Goal: Task Accomplishment & Management: Complete application form

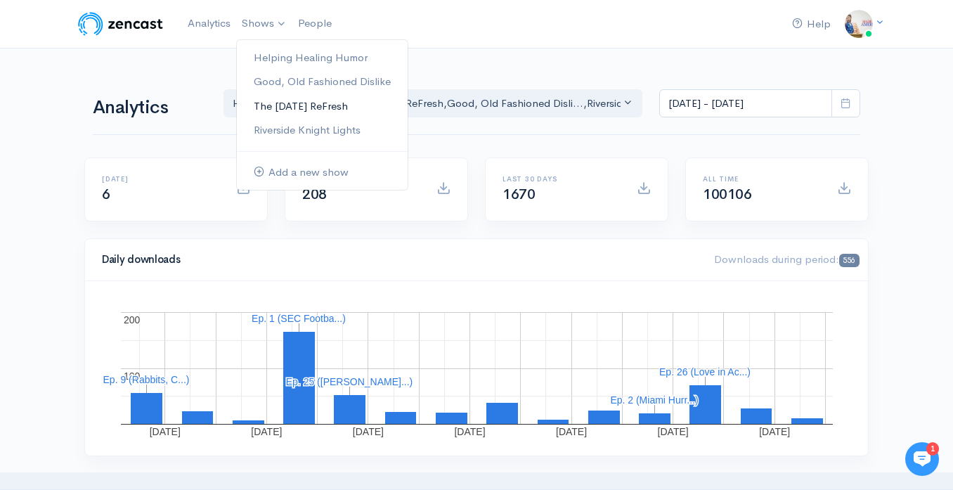
click at [278, 101] on link "The [DATE] ReFresh" at bounding box center [322, 106] width 171 height 25
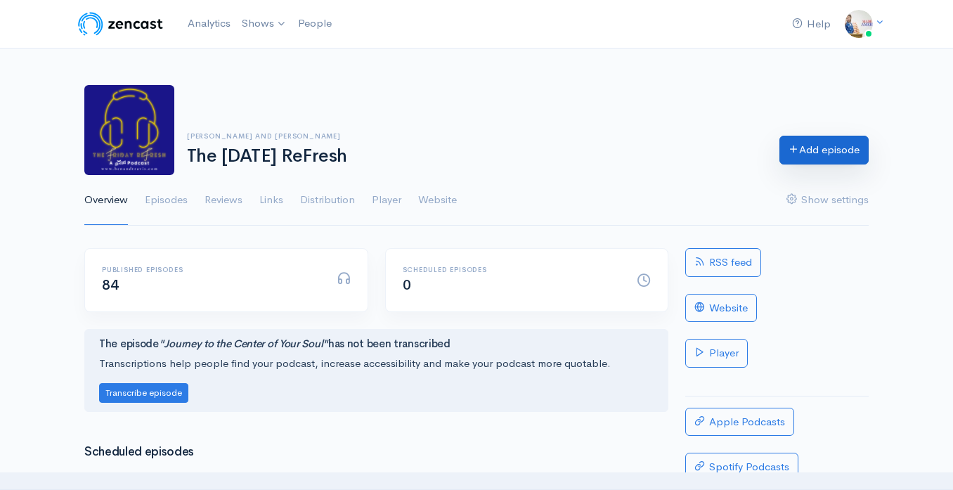
click at [809, 157] on link "Add episode" at bounding box center [823, 150] width 89 height 29
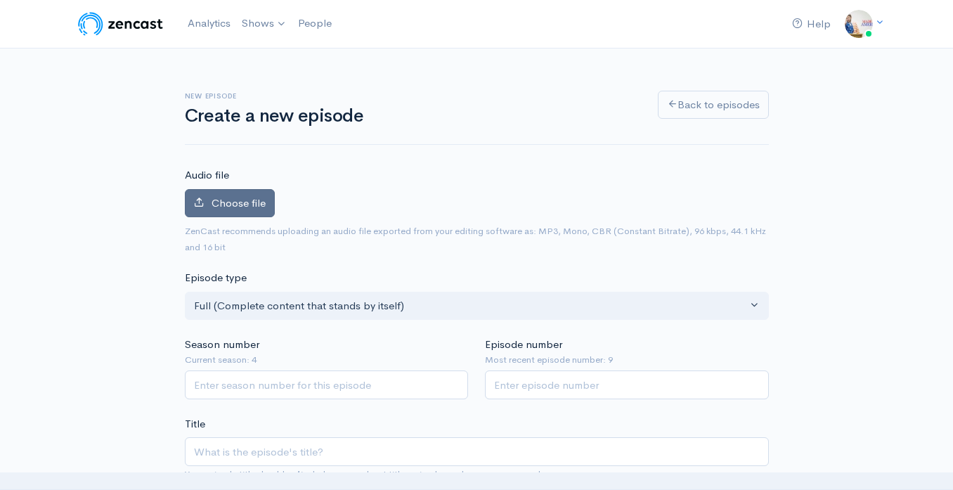
click at [216, 204] on span "Choose file" at bounding box center [239, 202] width 54 height 13
click at [0, 0] on input "Choose file" at bounding box center [0, 0] width 0 height 0
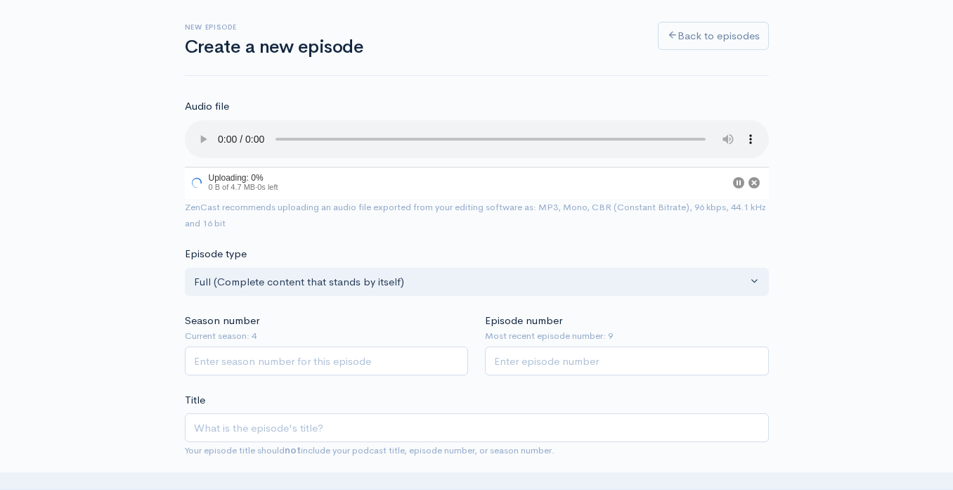
scroll to position [110, 0]
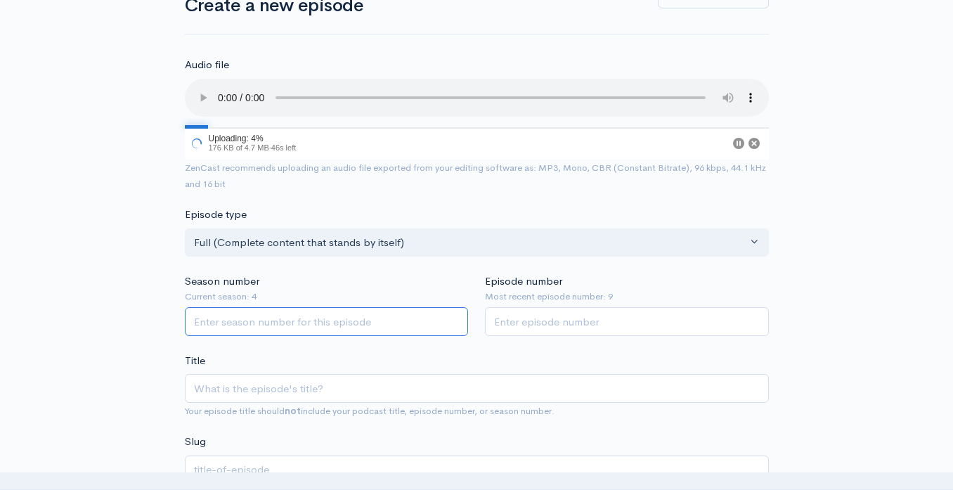
click at [292, 317] on input "Season number" at bounding box center [327, 321] width 284 height 29
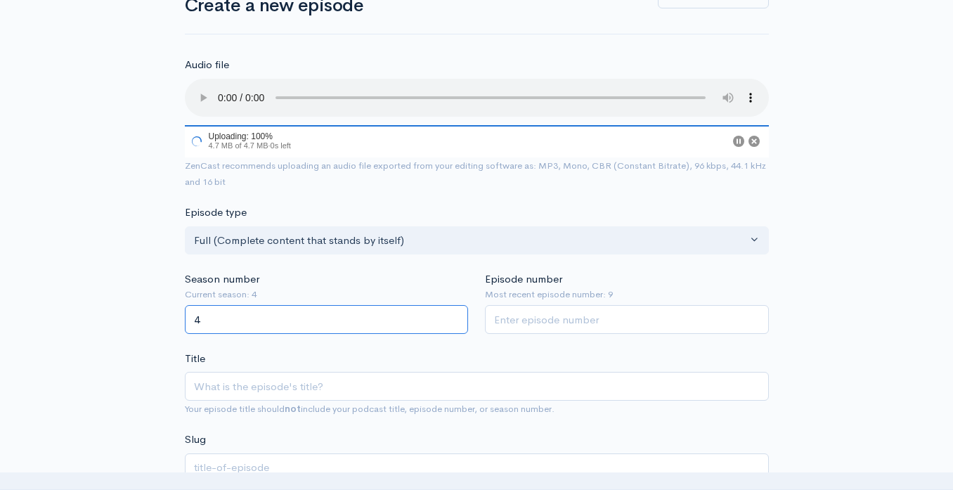
type input "4"
click at [507, 319] on div "Episode number Most recent episode number: 9" at bounding box center [627, 302] width 301 height 63
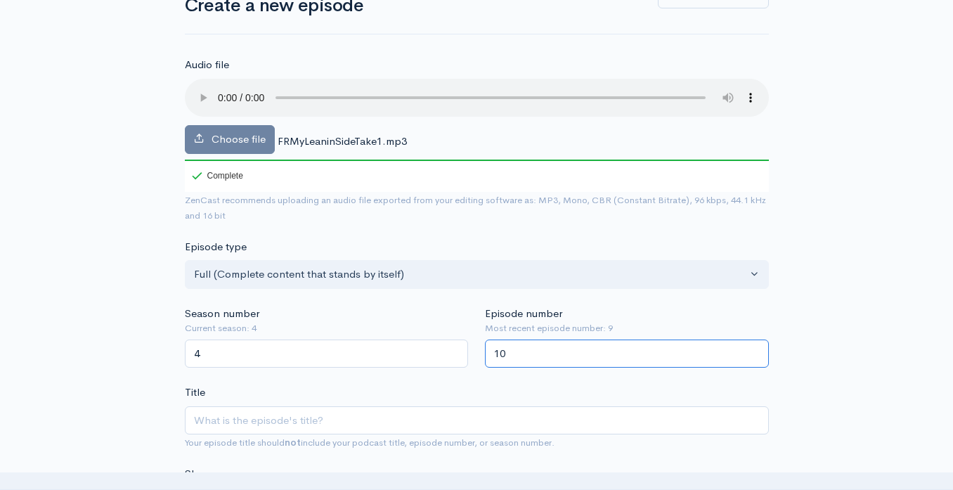
type input "10"
click at [478, 387] on div "Title Your episode title should not include your podcast title, episode number,…" at bounding box center [477, 417] width 584 height 66
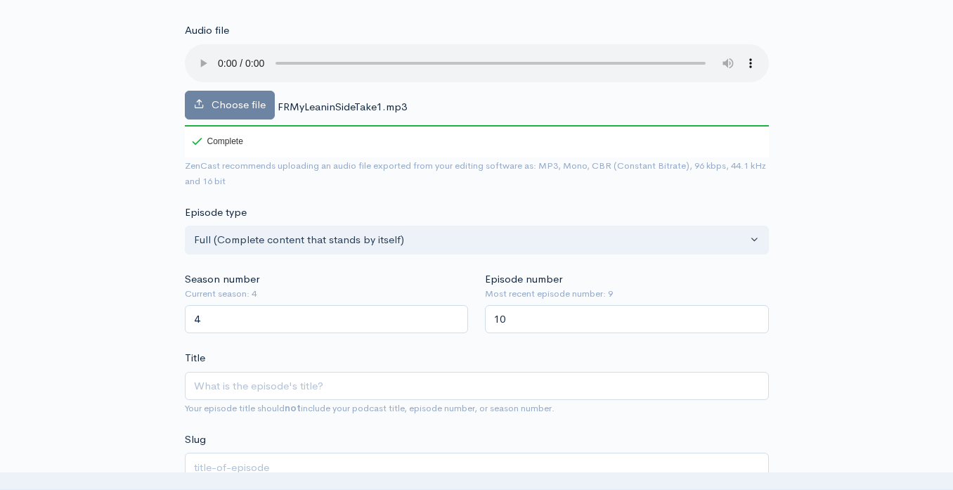
scroll to position [146, 0]
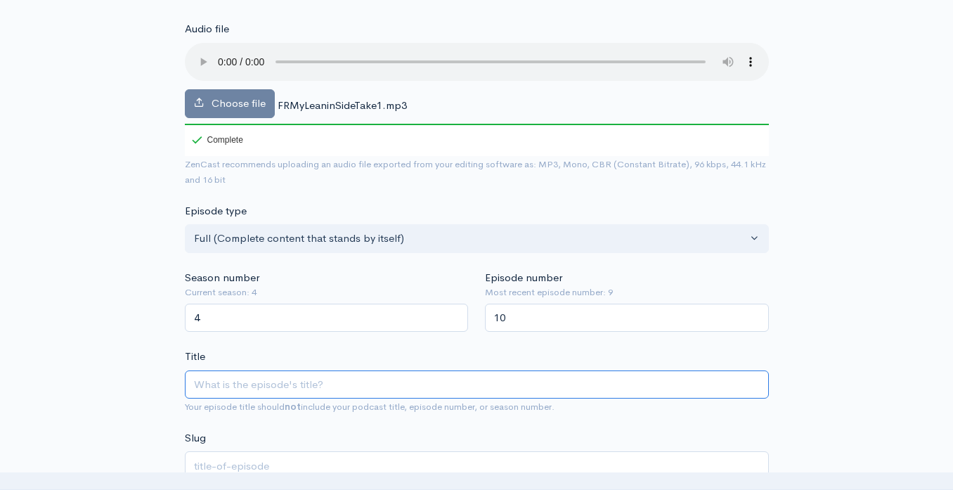
click at [474, 388] on input "Title" at bounding box center [477, 384] width 584 height 29
type input "M"
type input "m"
type input "My"
type input "my"
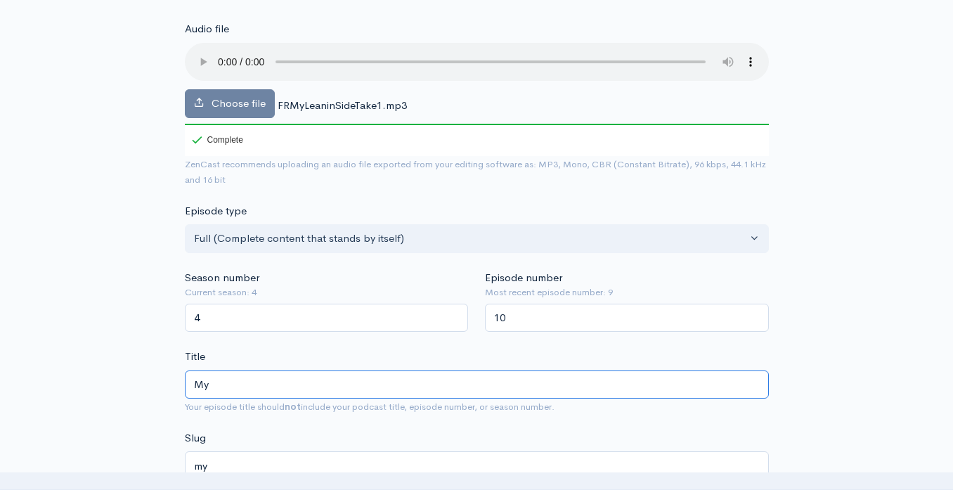
type input "My L"
type input "my-l"
type input "My Lea"
type input "my-lea"
type input "My Lean"
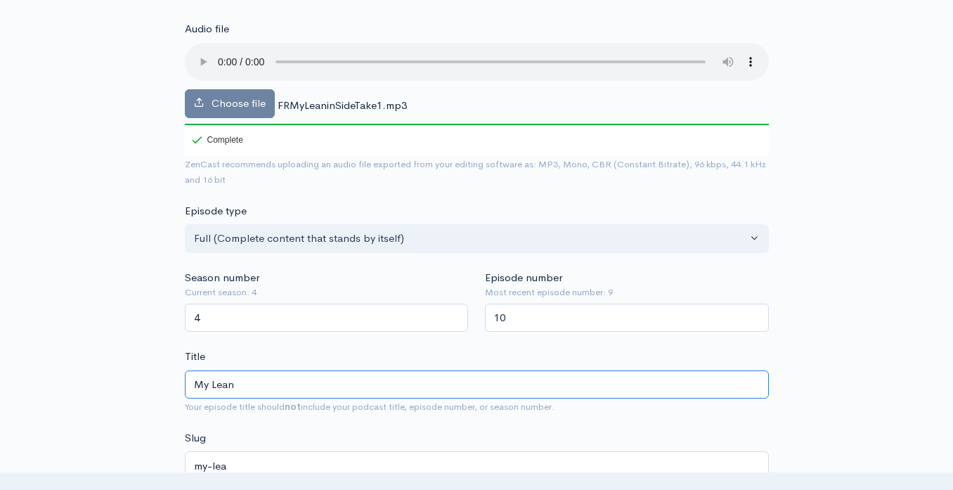
type input "my-lean"
type input "My Leani"
type input "my-leani"
type input "My Leanin"
type input "my-leanin"
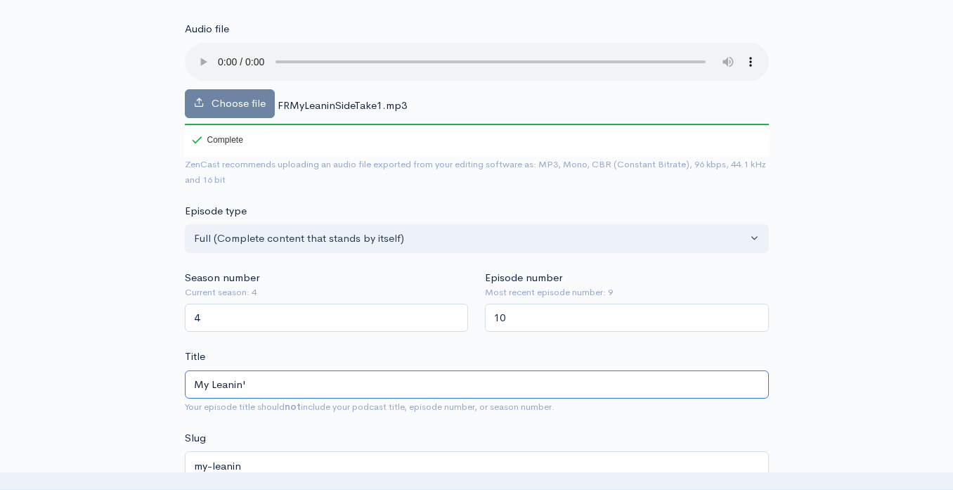
type input "My Leanin' S"
type input "my-leanin-s"
type input "My Leanin' Sid"
type input "my-leanin-sid"
type input "My Leanin' Side"
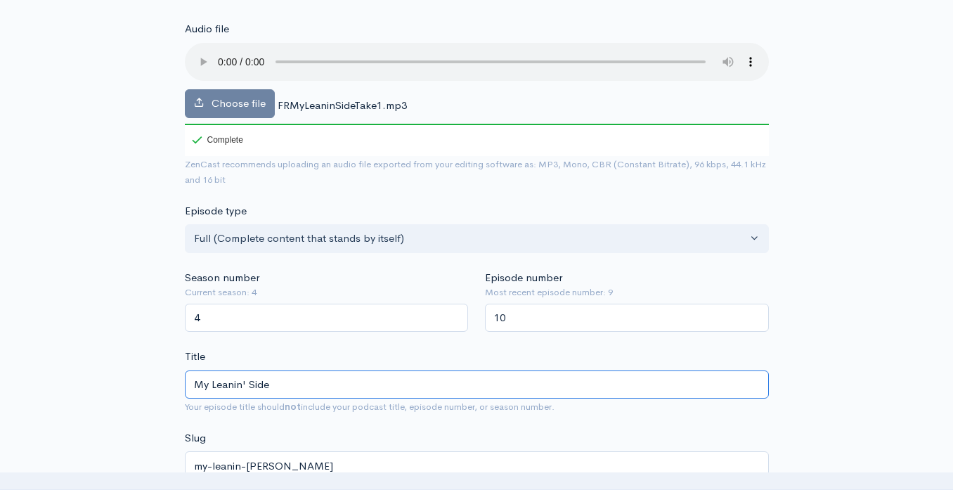
type input "my-leanin-side"
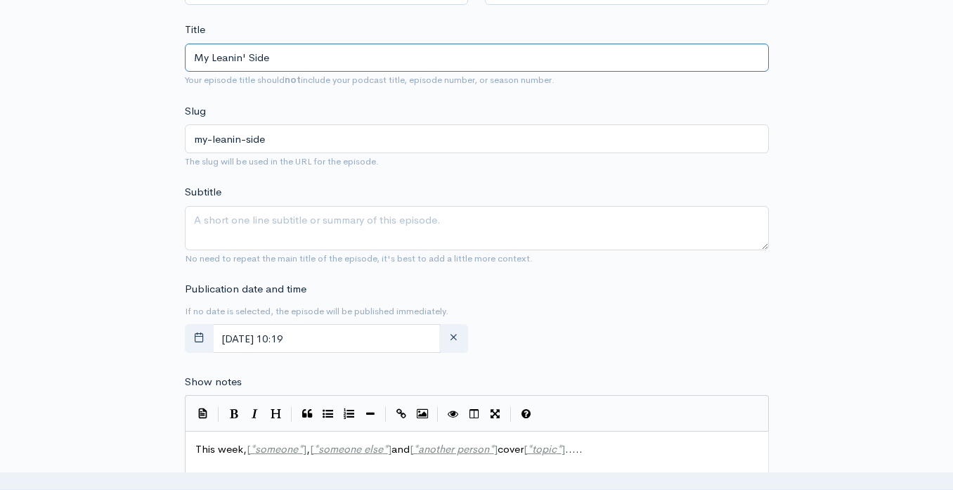
scroll to position [494, 0]
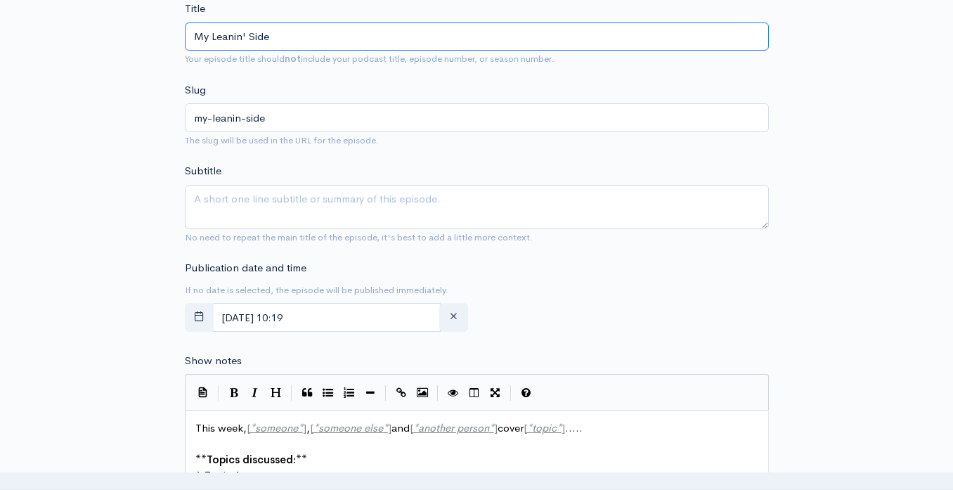
type input "My Leanin' Side"
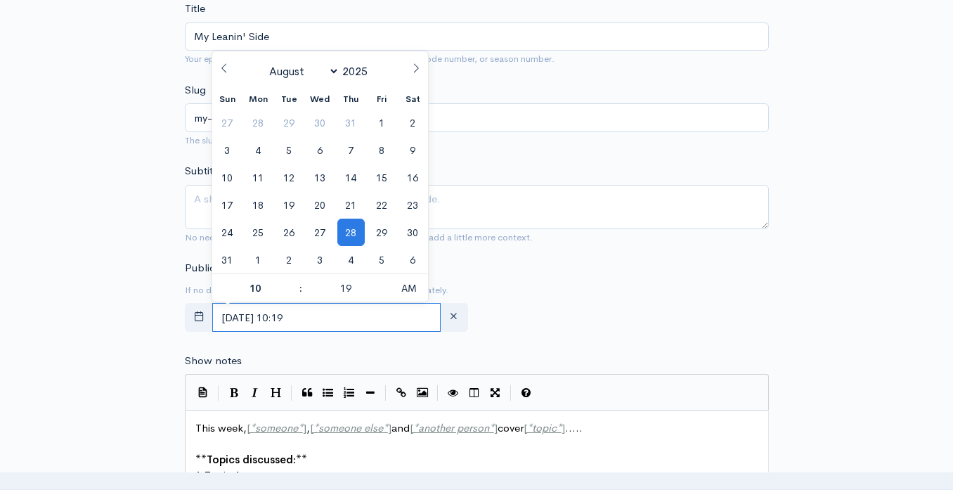
click at [356, 323] on input "August, 28 2025 10:19" at bounding box center [326, 317] width 229 height 29
click at [377, 237] on span "29" at bounding box center [381, 232] width 27 height 27
type input "August, 29 2025 10:19"
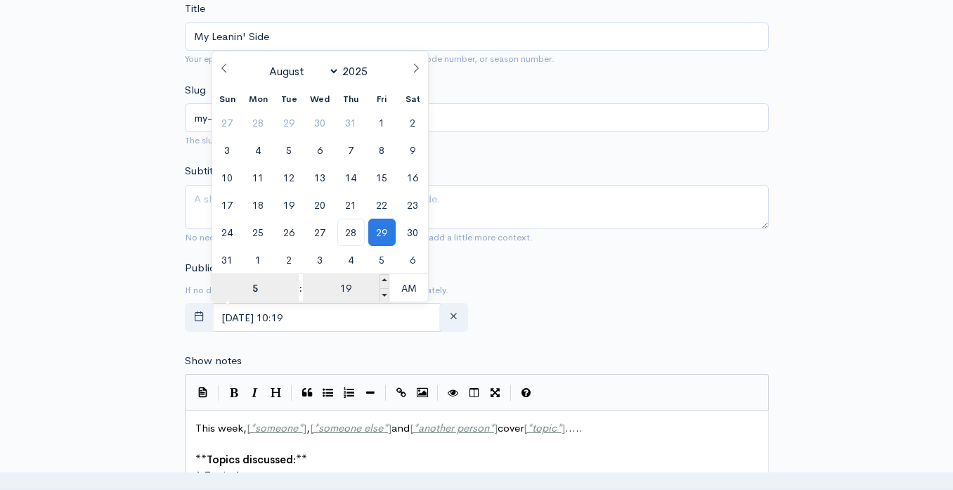
type input "5"
type input "August, 29 2025 05:19"
type input "05"
click at [359, 285] on input "19" at bounding box center [346, 288] width 86 height 28
type input "00"
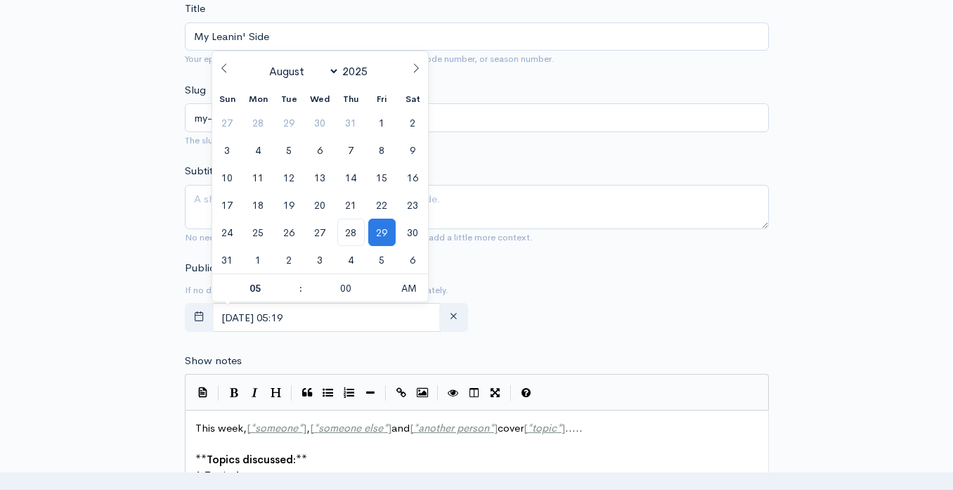
type input "[DATE] 05:00"
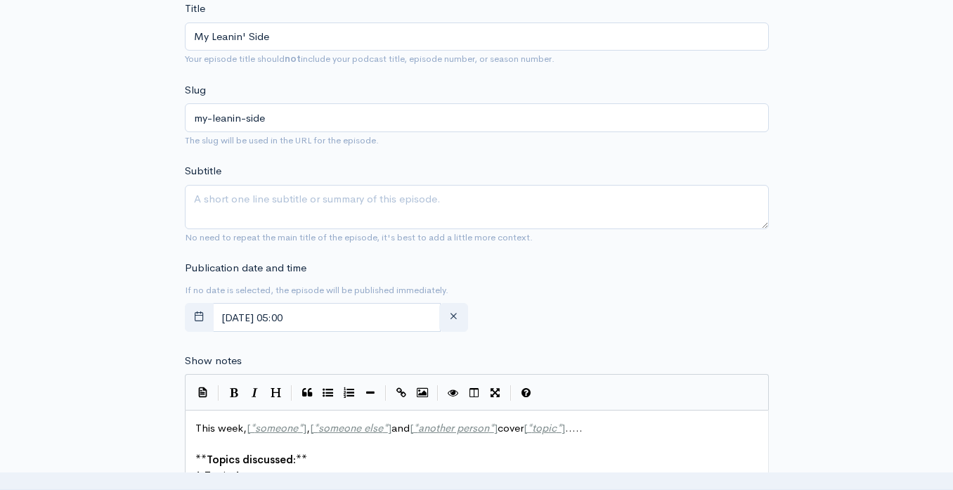
click at [514, 311] on div "Publication date and time If no date is selected, the episode will be published…" at bounding box center [476, 298] width 601 height 77
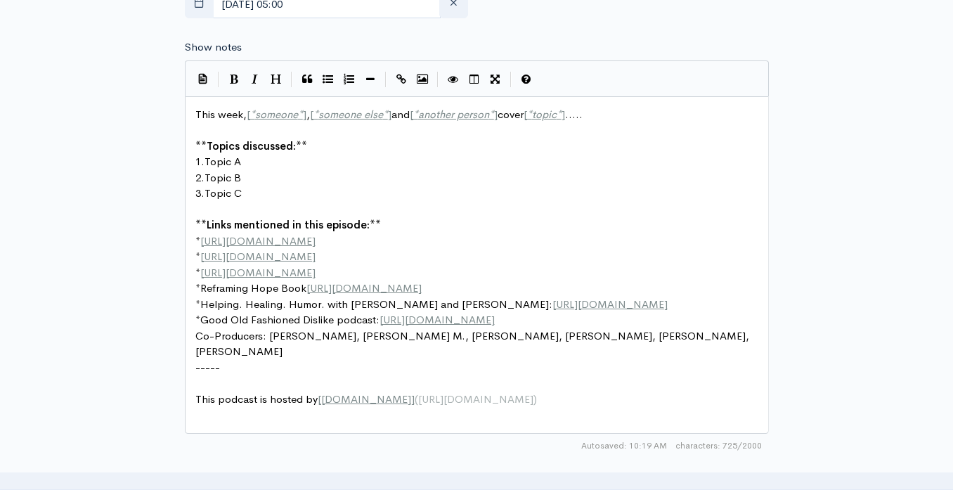
scroll to position [833, 0]
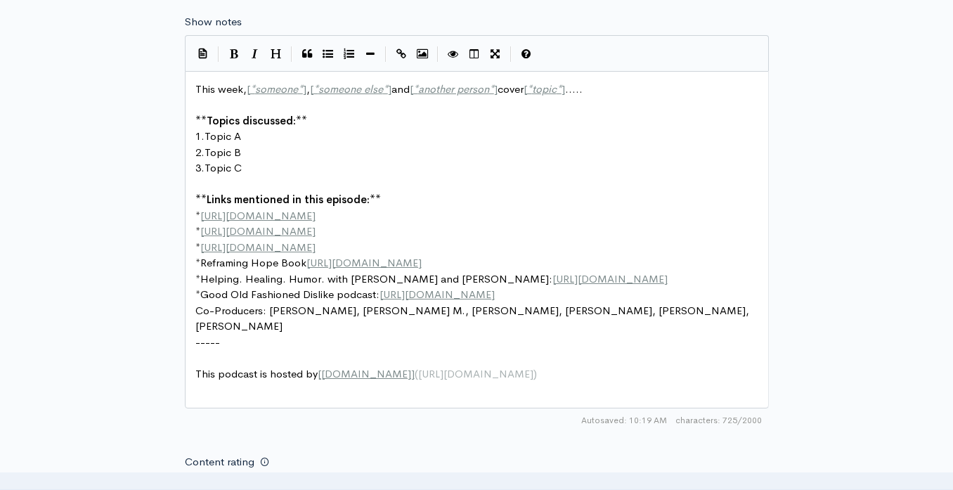
click at [375, 333] on span "Co-Producers: Justin B., Cayron M., Doris C., Rhonda F., Scott K., Mary H." at bounding box center [473, 319] width 557 height 30
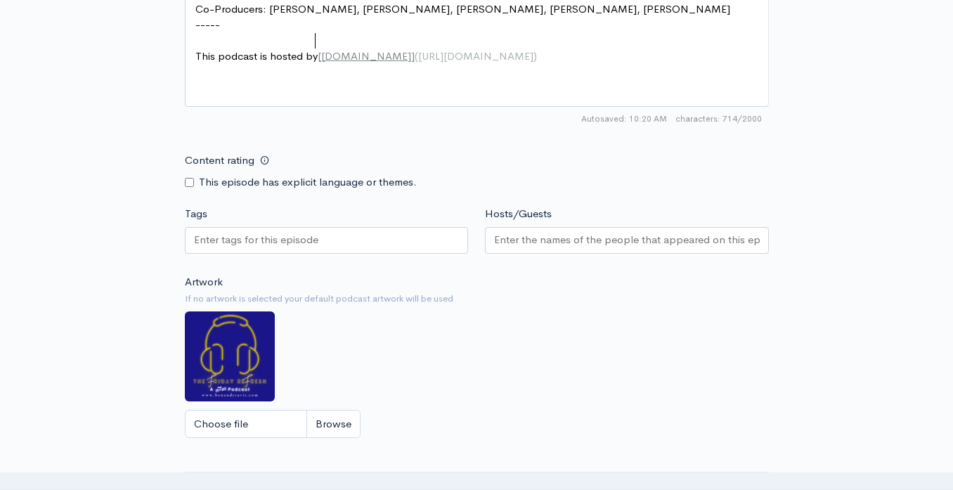
scroll to position [1136, 0]
click at [523, 231] on input "Hosts/Guests" at bounding box center [627, 239] width 266 height 16
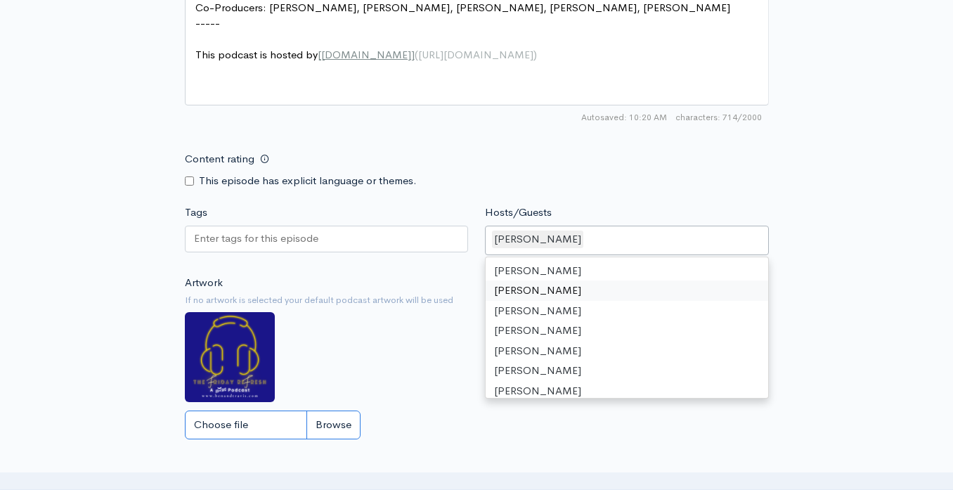
click at [257, 425] on input "Choose file" at bounding box center [273, 424] width 176 height 29
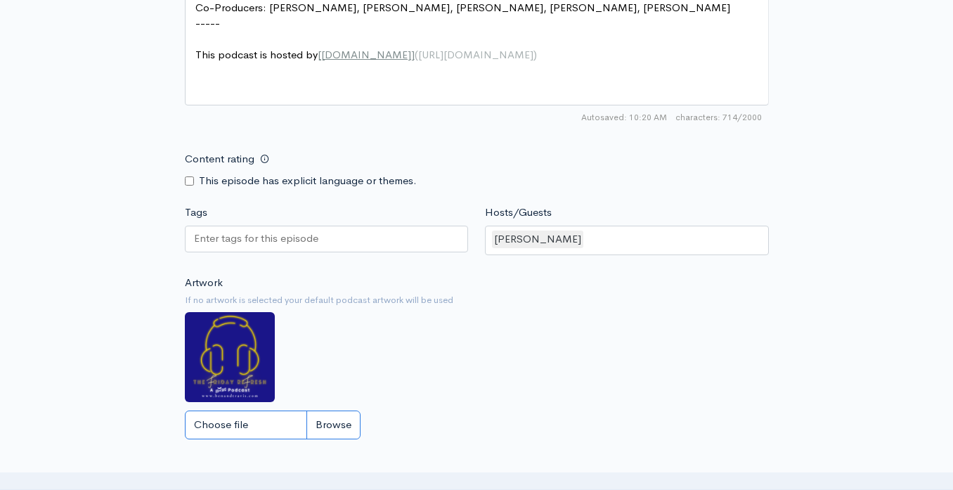
type input "C:\fakepath\Friday ReFresh Logo (2).png"
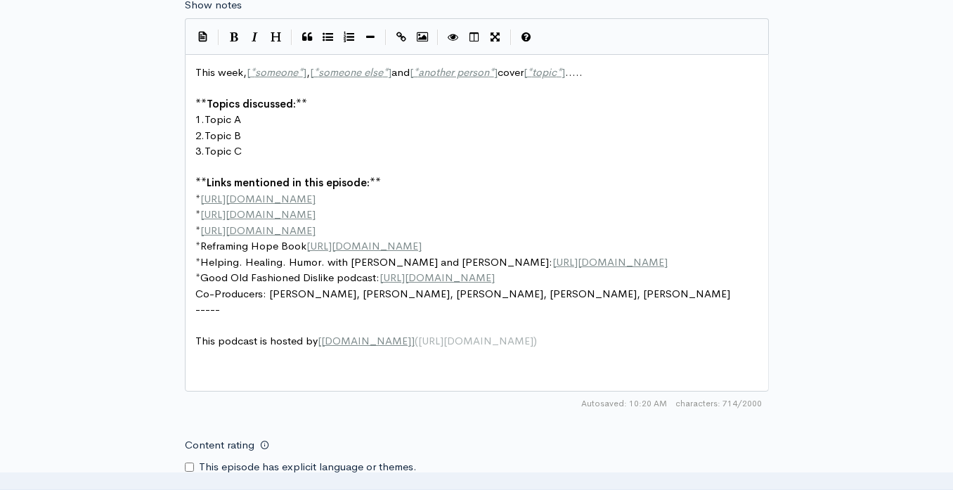
scroll to position [809, 0]
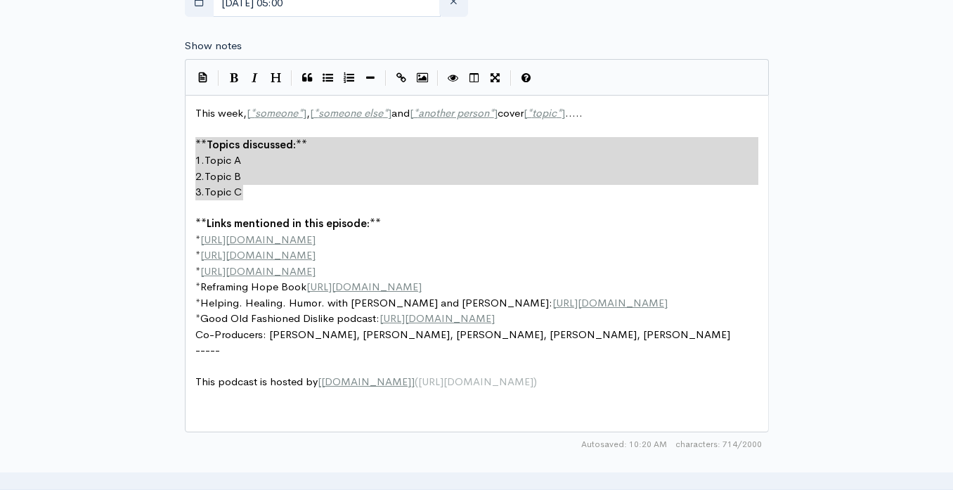
type textarea "This week, [*someone*], [*someone else*] and [*another person*] cover [*topic*]…"
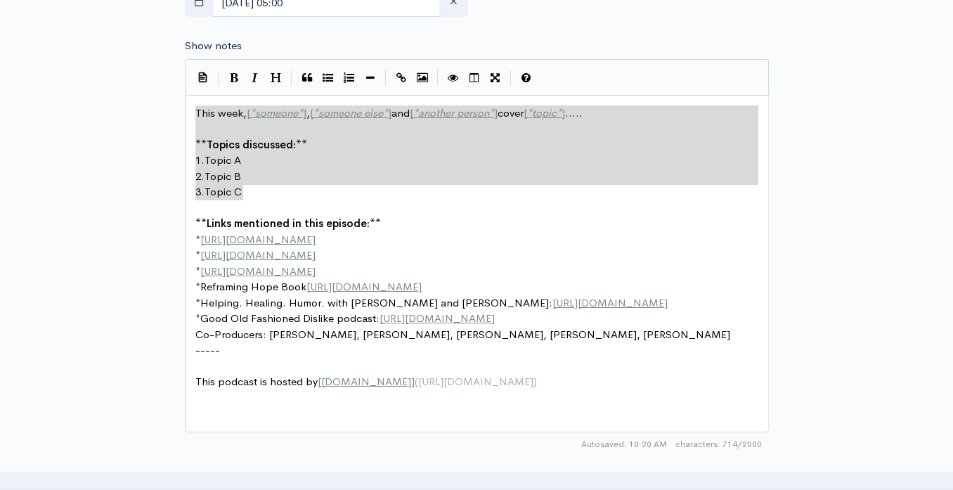
drag, startPoint x: 243, startPoint y: 194, endPoint x: 186, endPoint y: 110, distance: 102.1
paste textarea
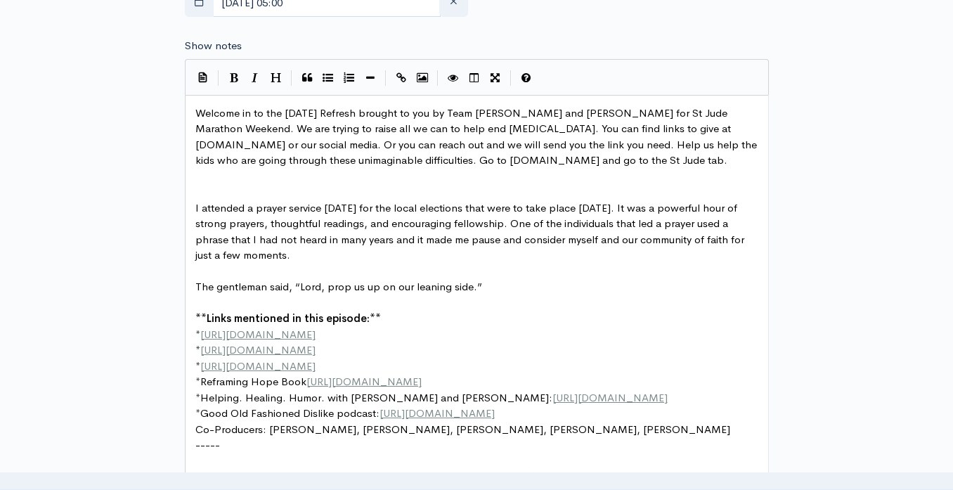
click at [194, 210] on pre "I attended a prayer service [DATE] for the local elections that were to take pl…" at bounding box center [477, 231] width 569 height 63
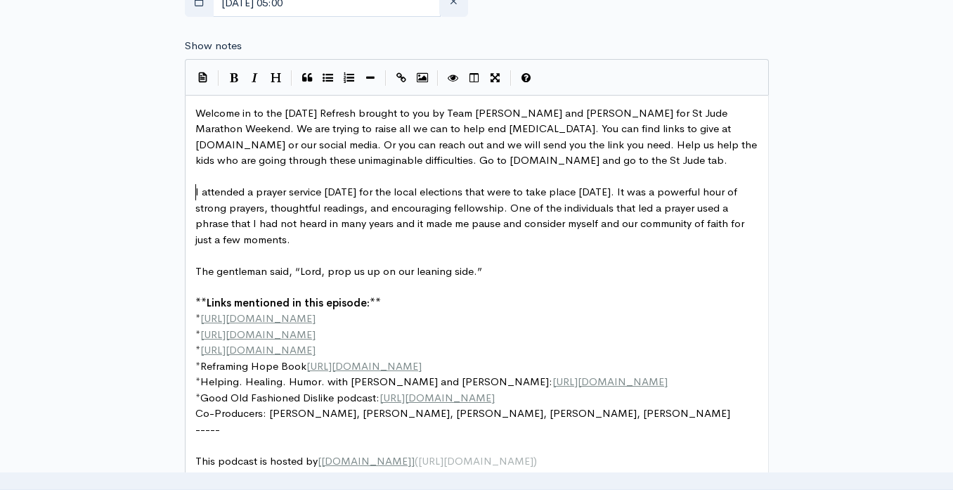
click at [195, 273] on span "The gentleman said, “Lord, prop us up on our leaning side.”" at bounding box center [338, 270] width 287 height 13
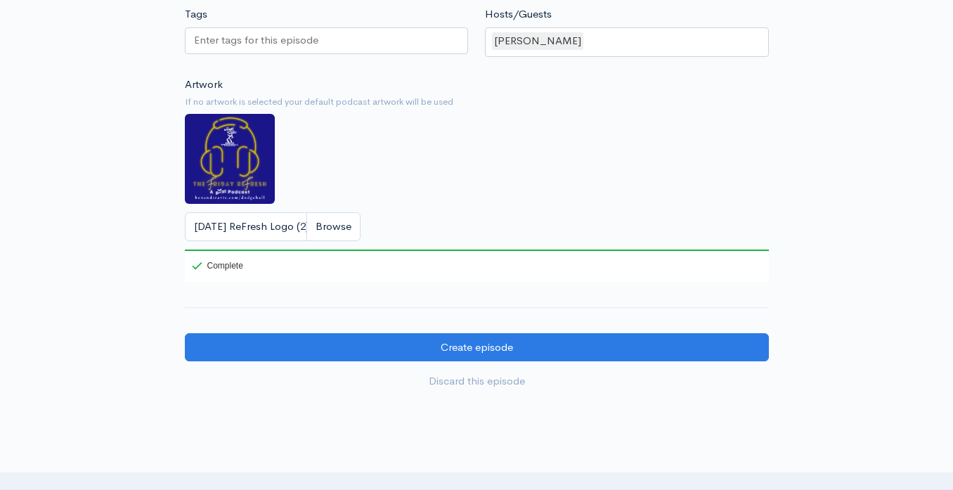
scroll to position [1413, 0]
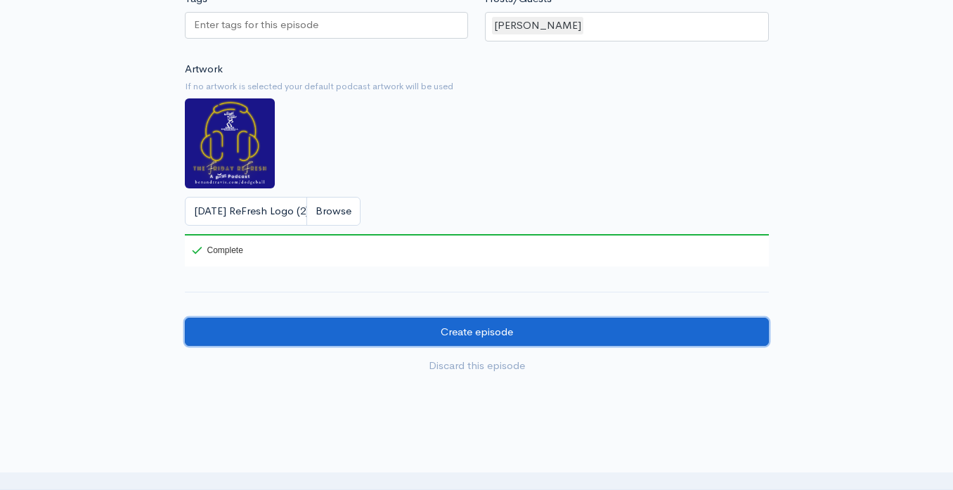
click at [306, 324] on input "Create episode" at bounding box center [477, 332] width 584 height 29
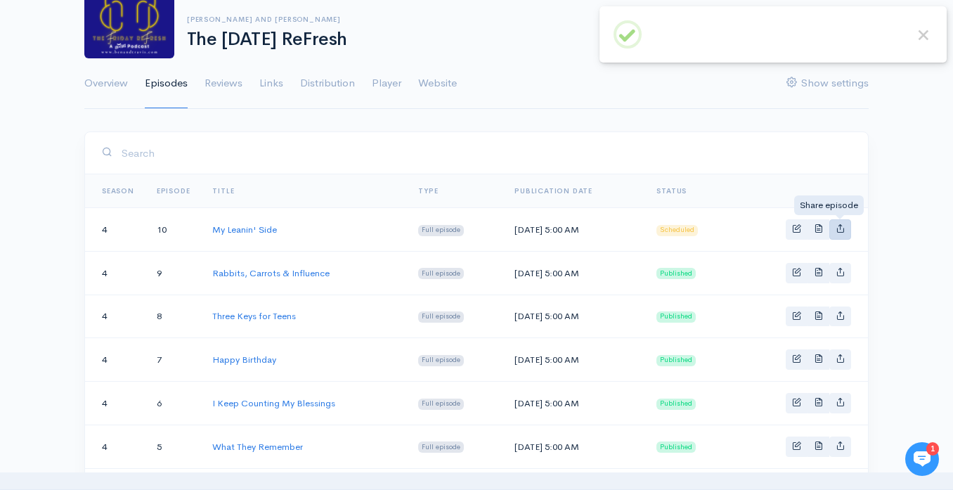
click at [838, 229] on icon "Basic example" at bounding box center [840, 227] width 9 height 9
type input "[URL][DOMAIN_NAME][DATE]"
type input "<iframe src='[URL][DOMAIN_NAME]' width='100%' height='190' frameborder='0' scro…"
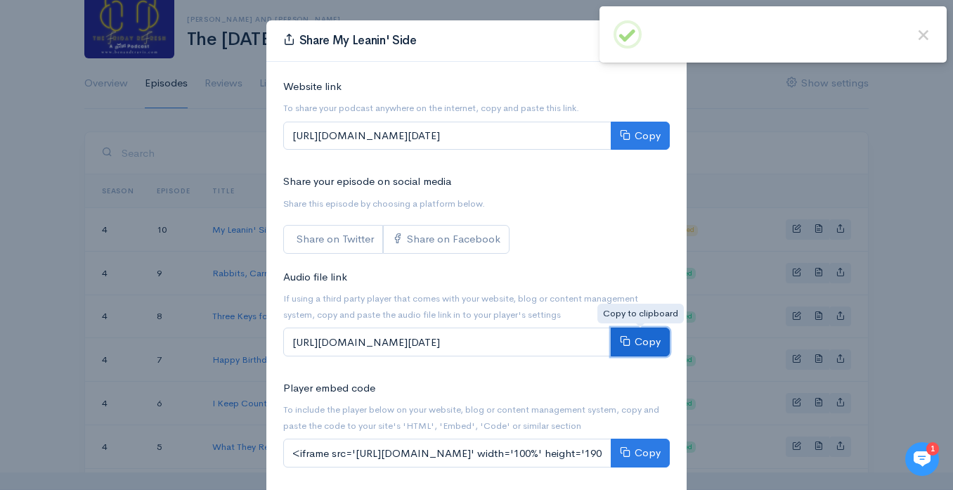
click at [656, 339] on button "Copy" at bounding box center [640, 342] width 59 height 29
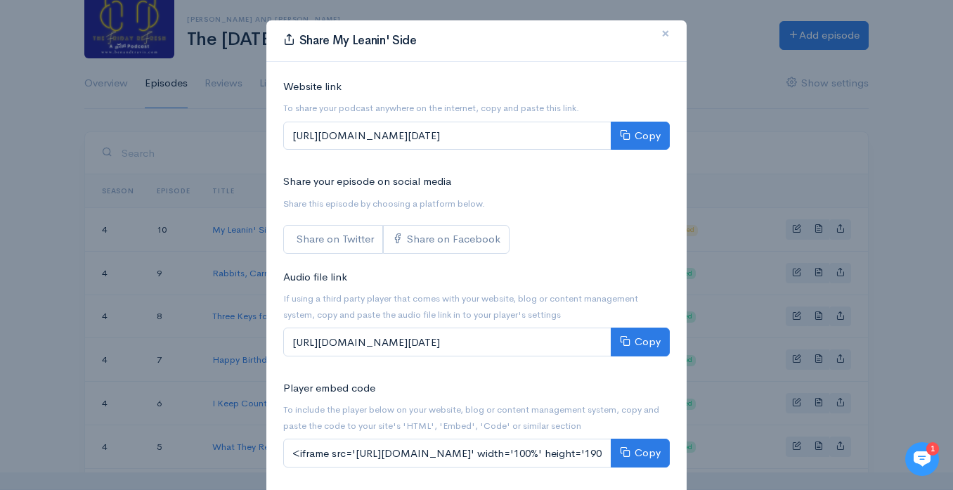
click at [661, 38] on button "×" at bounding box center [665, 34] width 42 height 39
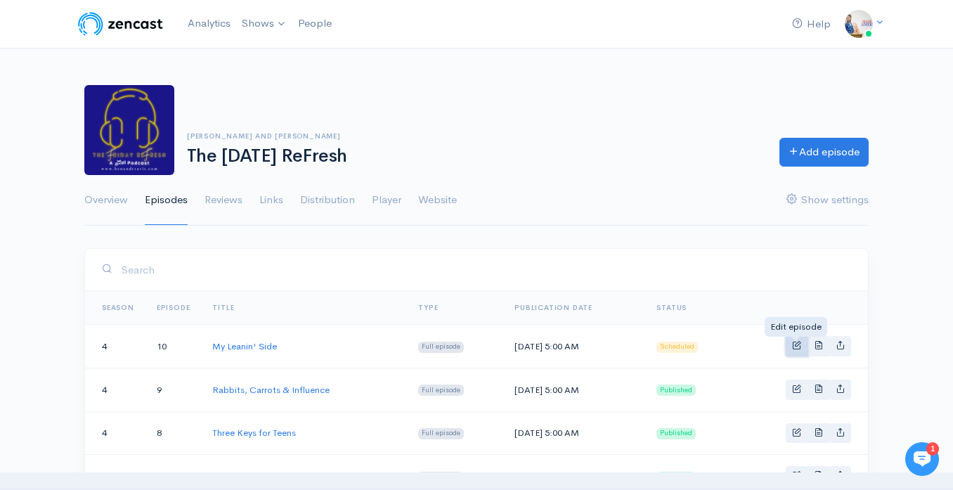
click at [792, 344] on span "Basic example" at bounding box center [796, 344] width 9 height 9
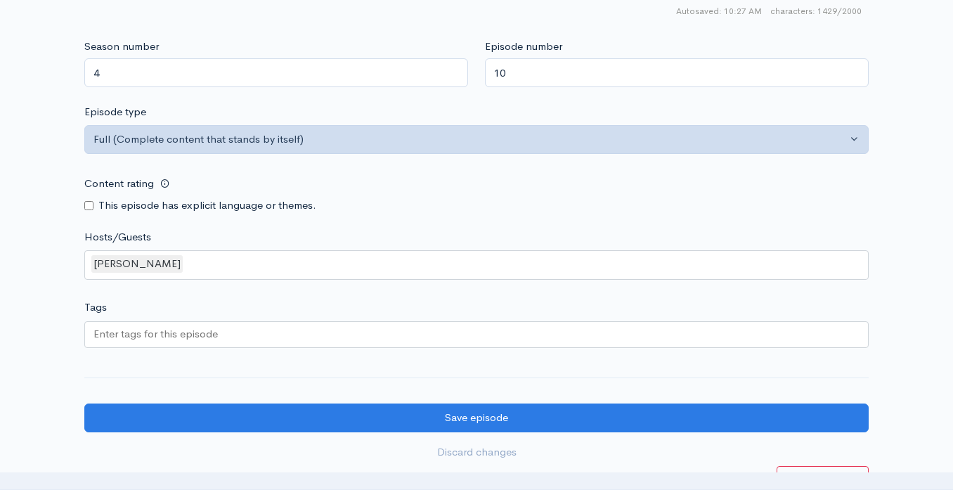
scroll to position [1252, 0]
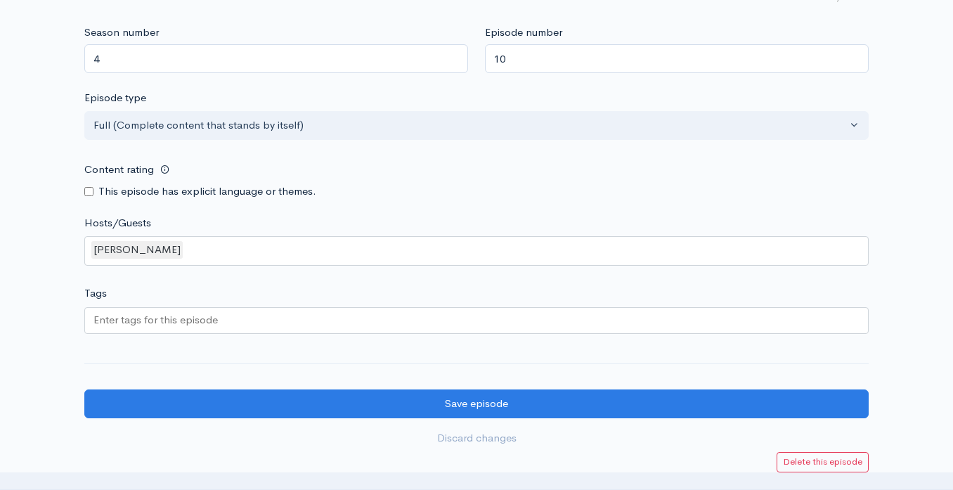
click at [416, 316] on div at bounding box center [476, 320] width 784 height 27
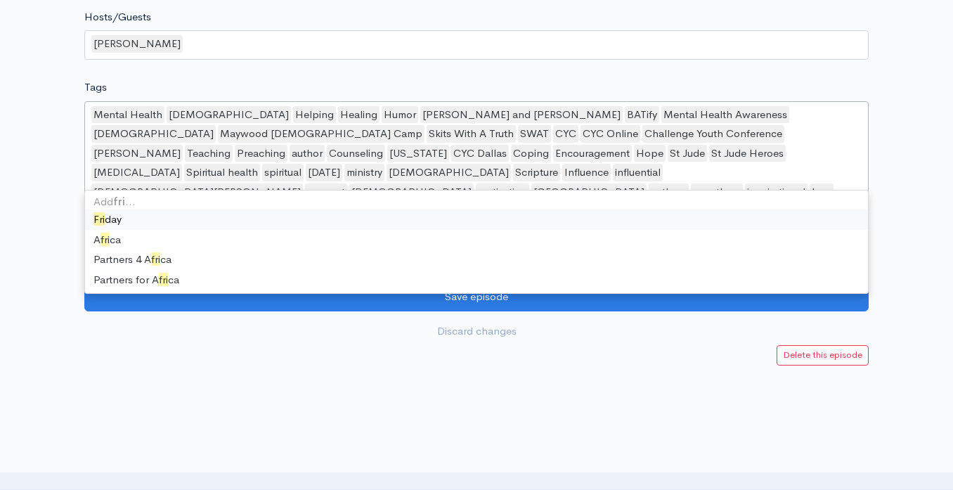
scroll to position [0, 0]
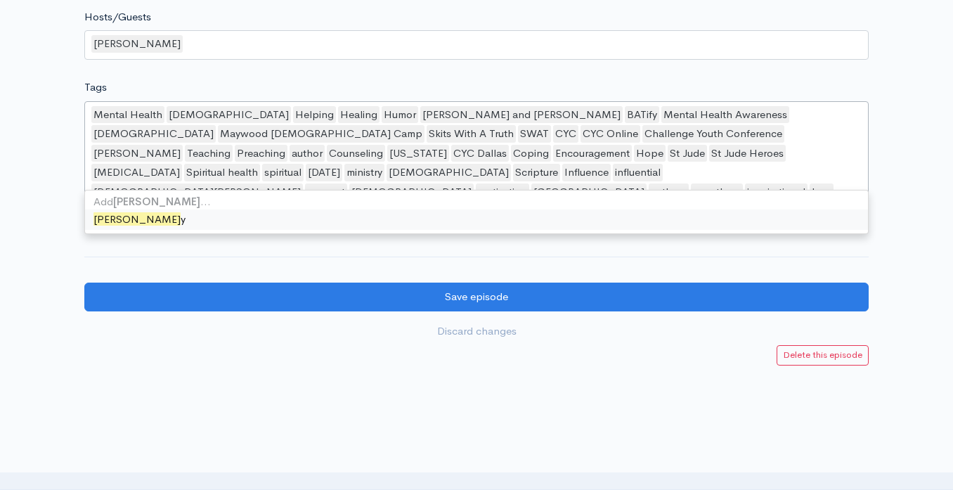
type input "friday"
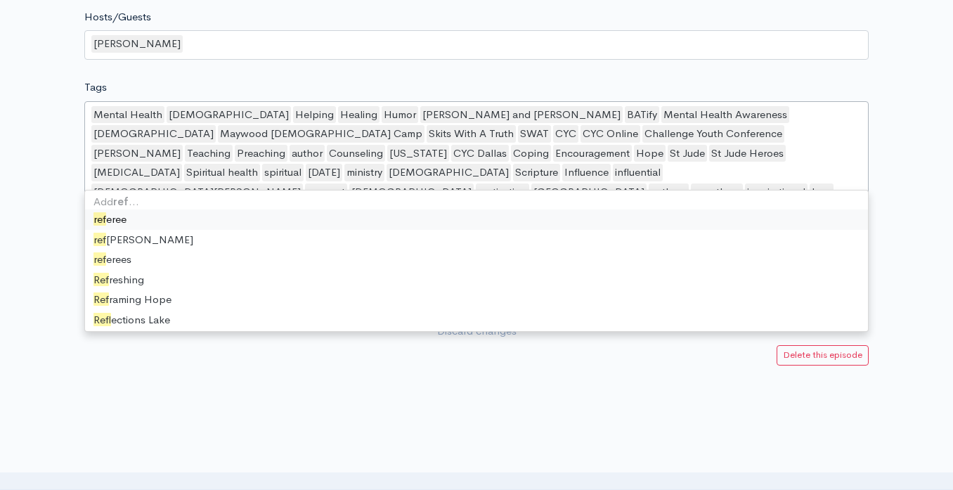
type input "refre"
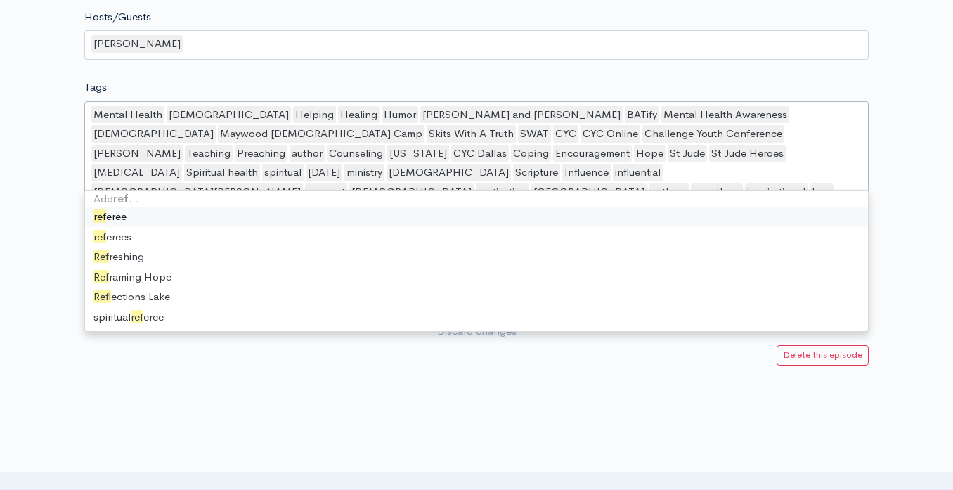
scroll to position [2, 0]
type input "refre"
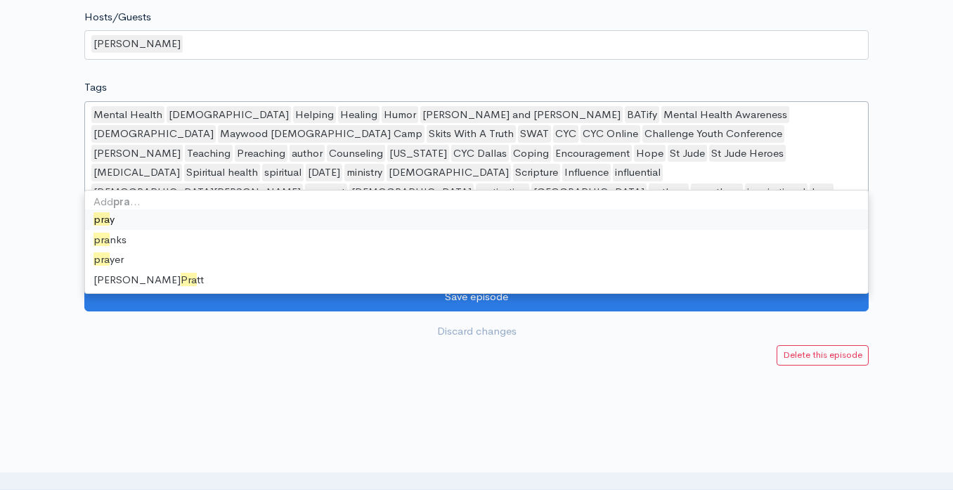
type input "prayer"
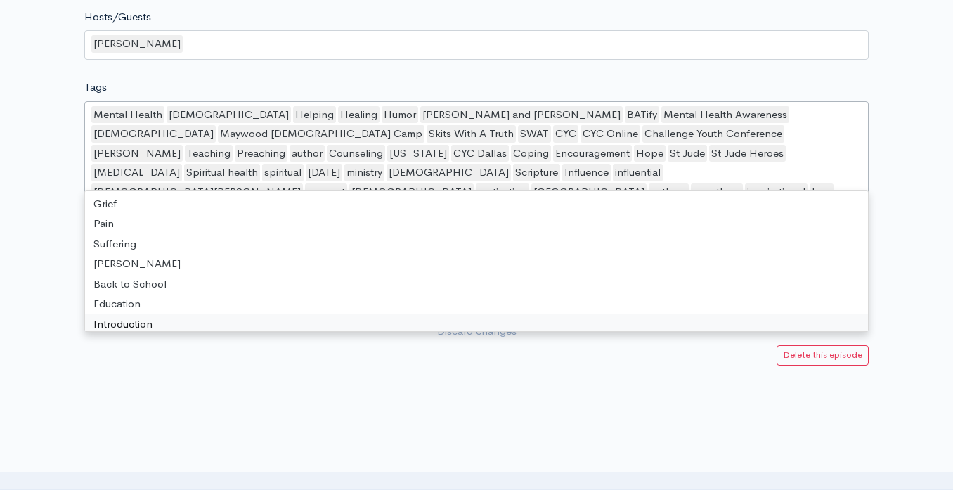
click at [186, 408] on div at bounding box center [476, 478] width 953 height 141
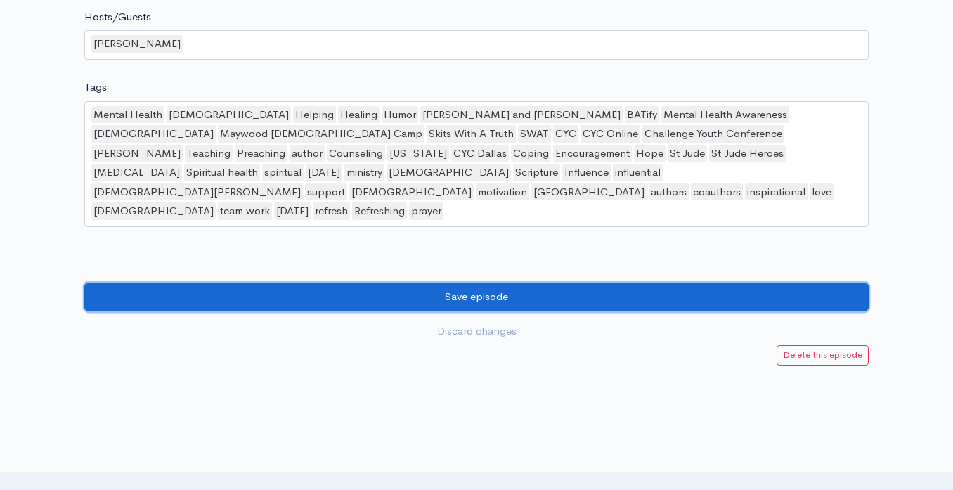
click at [276, 283] on input "Save episode" at bounding box center [476, 297] width 784 height 29
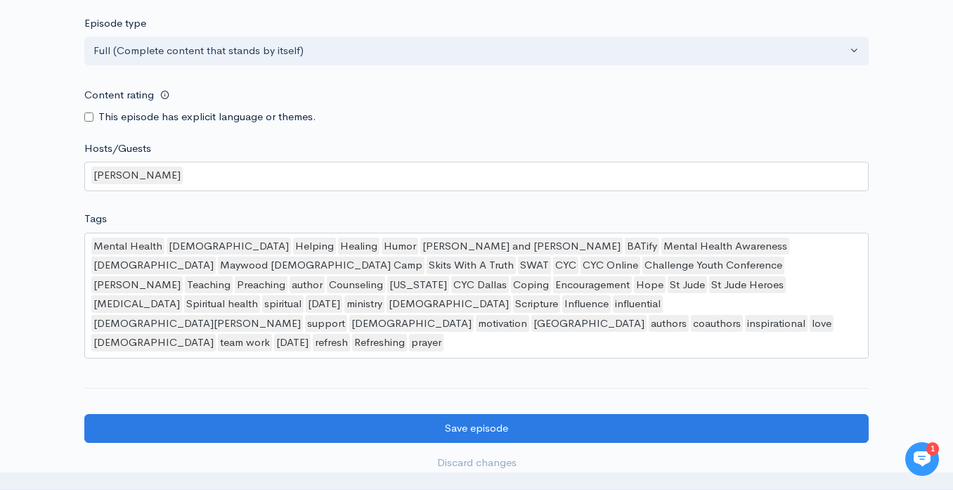
scroll to position [1353, 0]
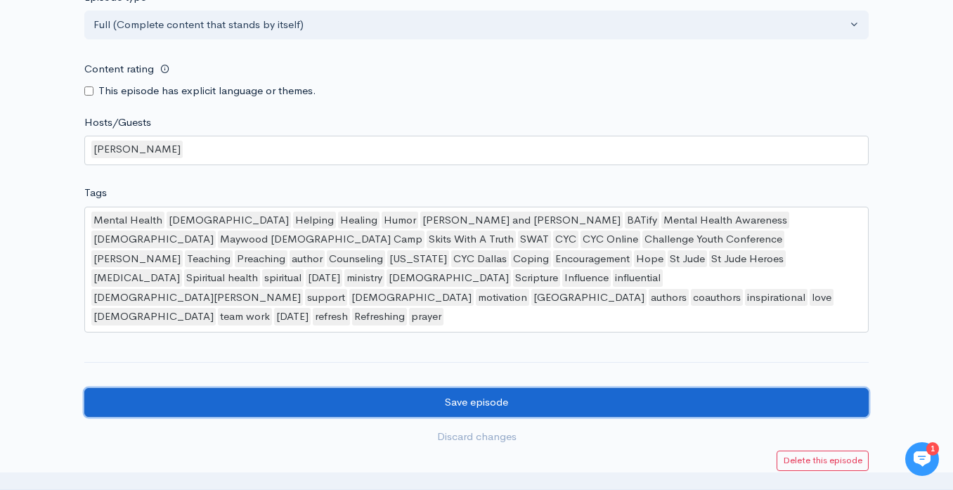
click at [277, 388] on input "Save episode" at bounding box center [476, 402] width 784 height 29
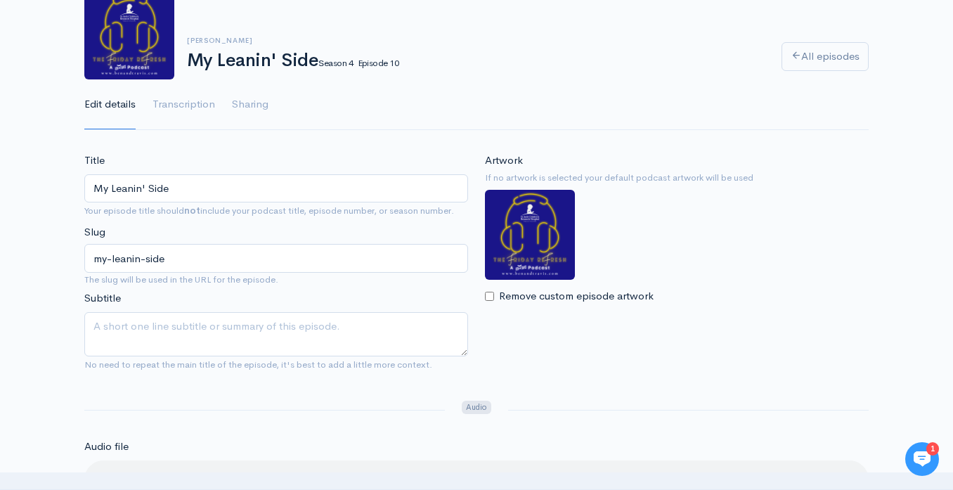
scroll to position [0, 0]
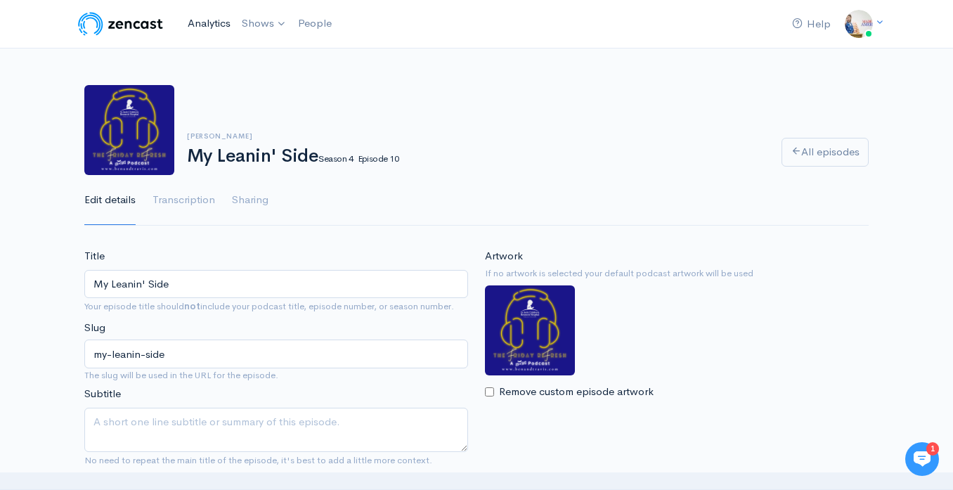
click at [207, 22] on link "Analytics" at bounding box center [209, 23] width 54 height 30
